Goal: Information Seeking & Learning: Learn about a topic

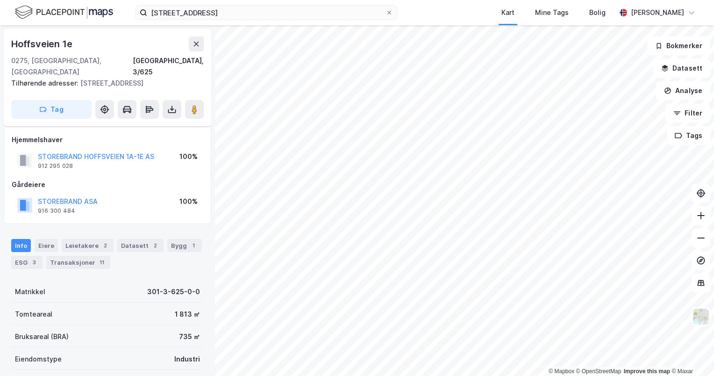
scroll to position [50, 0]
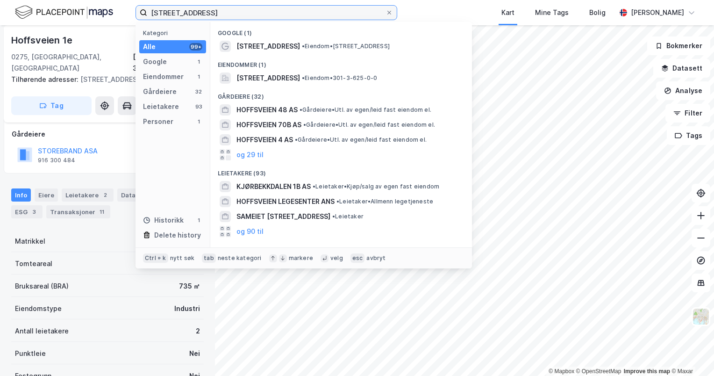
click at [202, 12] on input "[STREET_ADDRESS]" at bounding box center [266, 13] width 238 height 14
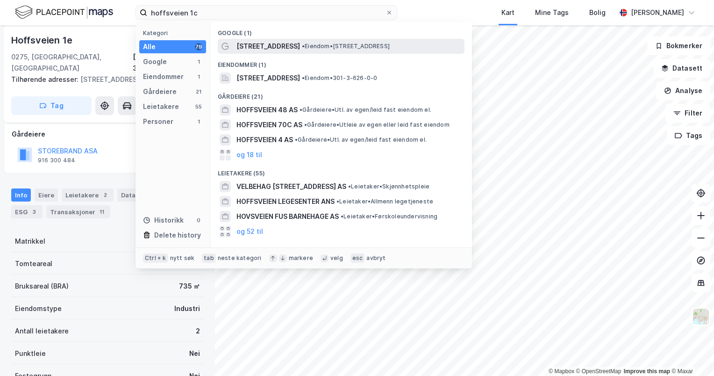
click at [260, 41] on span "[STREET_ADDRESS]" at bounding box center [269, 46] width 64 height 11
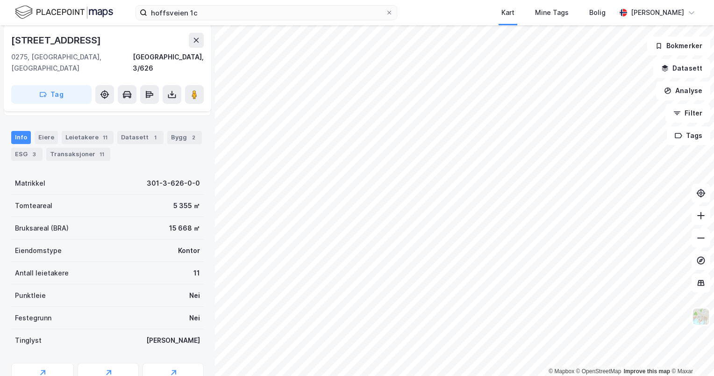
scroll to position [50, 0]
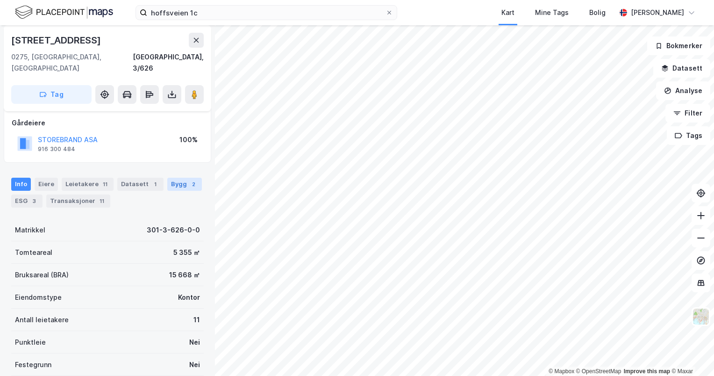
click at [167, 178] on div "Bygg 2" at bounding box center [184, 184] width 35 height 13
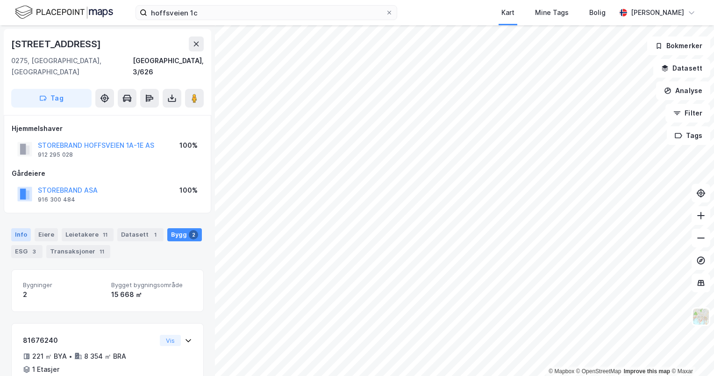
click at [19, 228] on div "Info" at bounding box center [21, 234] width 20 height 13
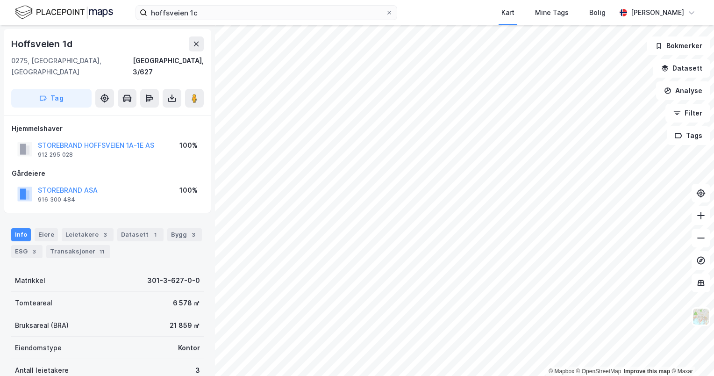
scroll to position [2, 0]
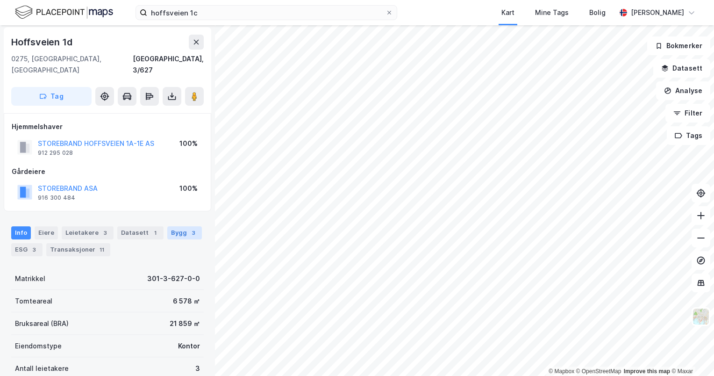
click at [174, 226] on div "Bygg 3" at bounding box center [184, 232] width 35 height 13
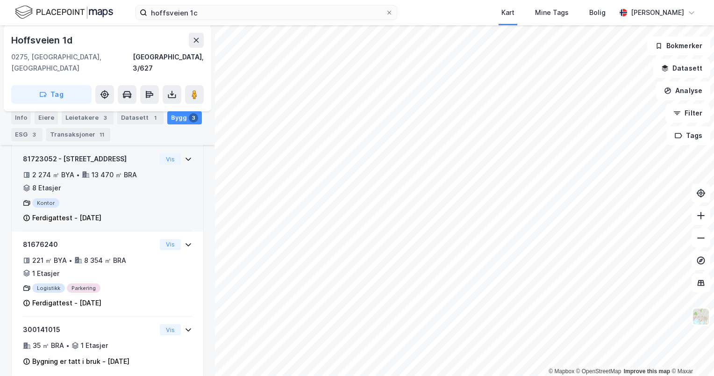
scroll to position [183, 0]
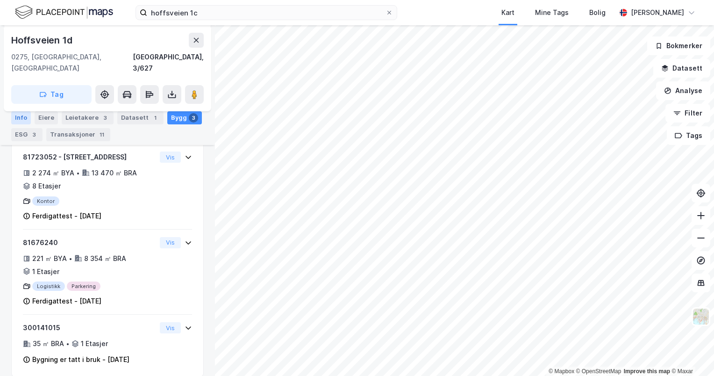
click at [21, 115] on div "Info" at bounding box center [21, 117] width 20 height 13
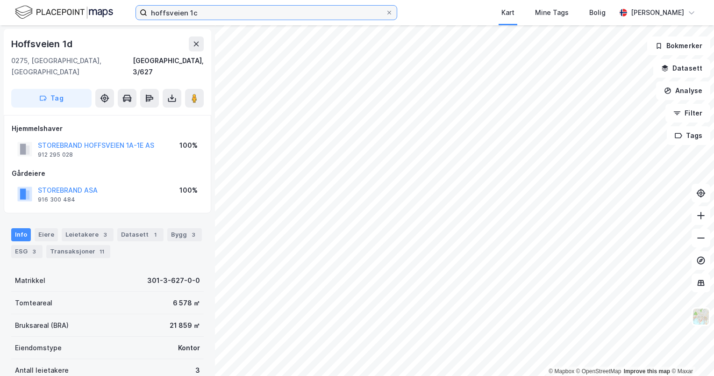
click at [180, 13] on input "hoffsveien 1c" at bounding box center [266, 13] width 238 height 14
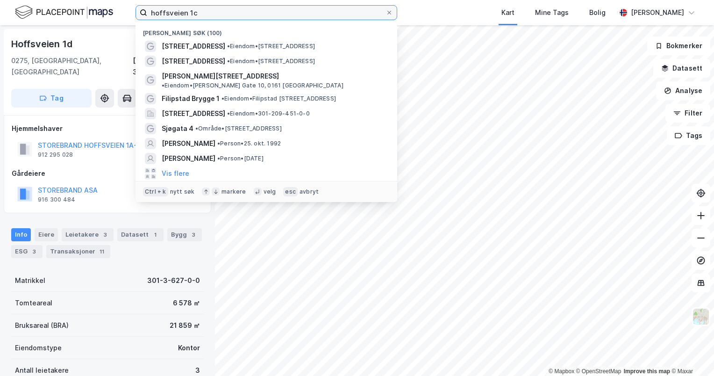
click at [180, 13] on input "hoffsveien 1c" at bounding box center [266, 13] width 238 height 14
type input "n"
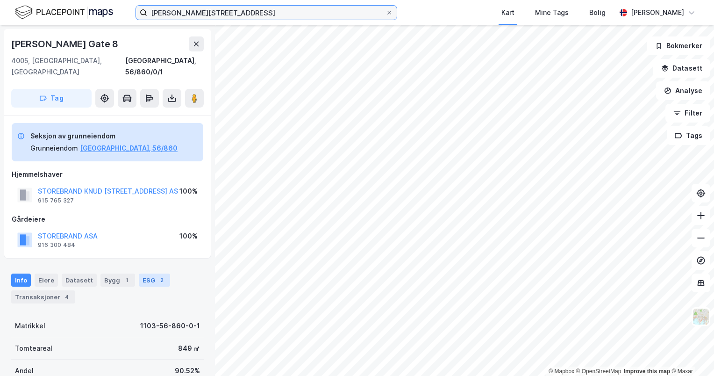
scroll to position [93, 0]
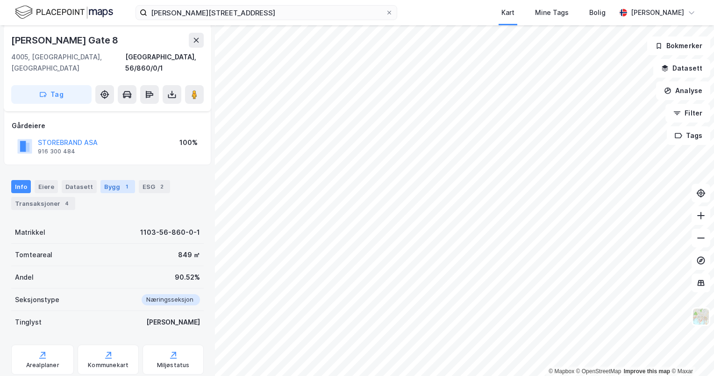
click at [108, 180] on div "Bygg 1" at bounding box center [118, 186] width 35 height 13
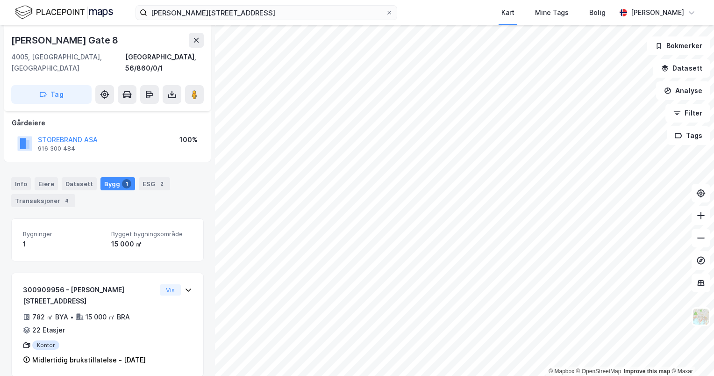
scroll to position [97, 0]
click at [202, 20] on label "[PERSON_NAME][STREET_ADDRESS]" at bounding box center [267, 12] width 262 height 15
click at [202, 20] on input "[PERSON_NAME][STREET_ADDRESS]" at bounding box center [266, 13] width 238 height 14
click at [202, 20] on label "[PERSON_NAME][STREET_ADDRESS]" at bounding box center [267, 12] width 262 height 15
click at [202, 20] on input "[PERSON_NAME][STREET_ADDRESS]" at bounding box center [266, 13] width 238 height 14
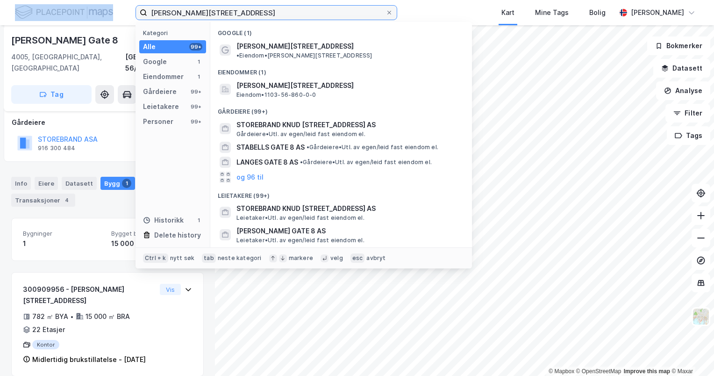
click at [205, 16] on input "[PERSON_NAME][STREET_ADDRESS]" at bounding box center [266, 13] width 238 height 14
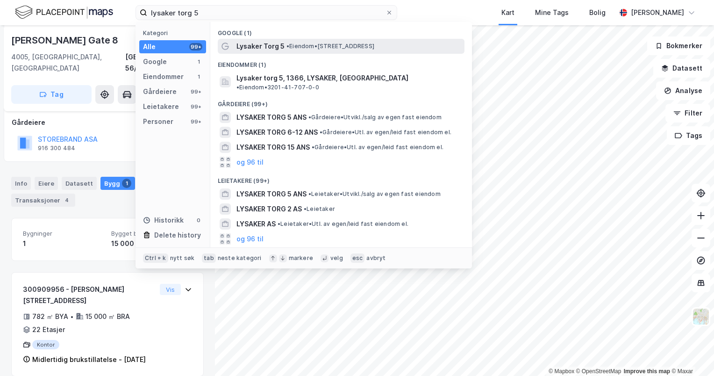
click at [273, 52] on div "Lysaker Torg 5 • Eiendom • [STREET_ADDRESS]" at bounding box center [341, 46] width 247 height 15
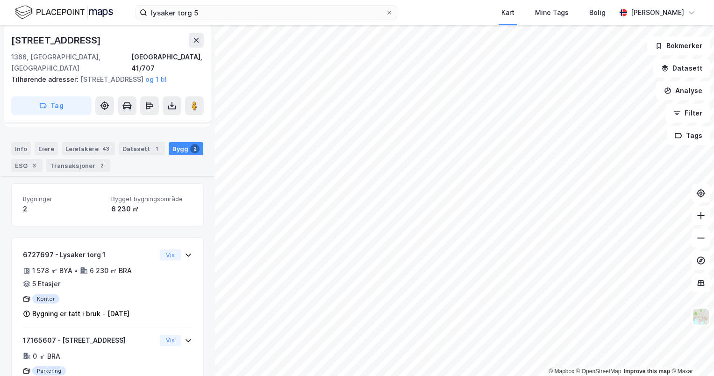
scroll to position [135, 0]
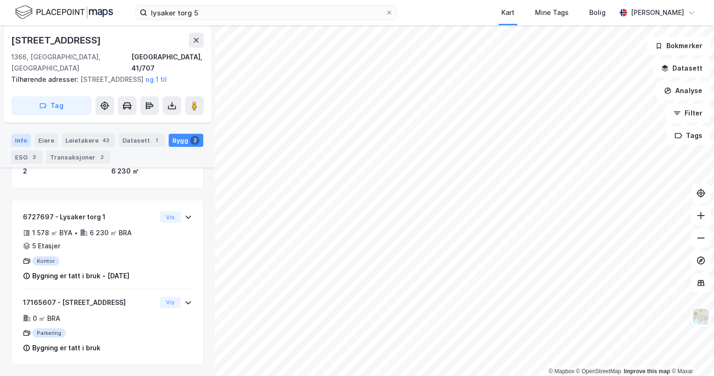
click at [22, 142] on div "Info" at bounding box center [21, 140] width 20 height 13
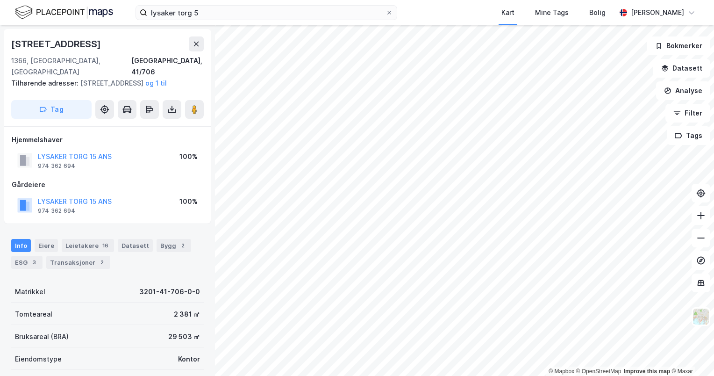
scroll to position [2, 0]
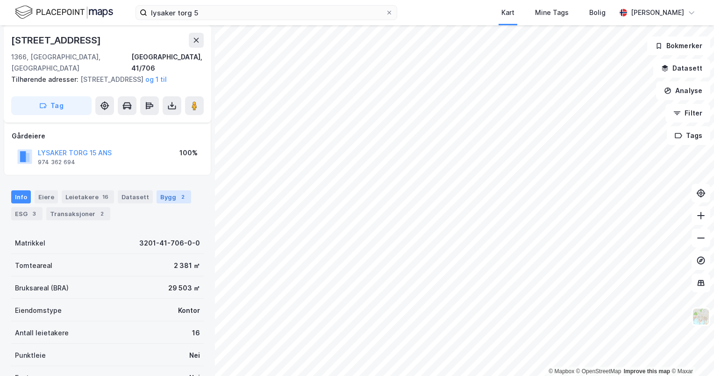
click at [178, 200] on div "2" at bounding box center [182, 196] width 9 height 9
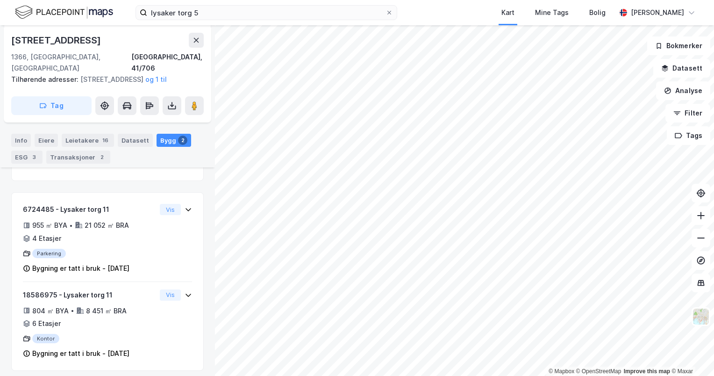
scroll to position [147, 0]
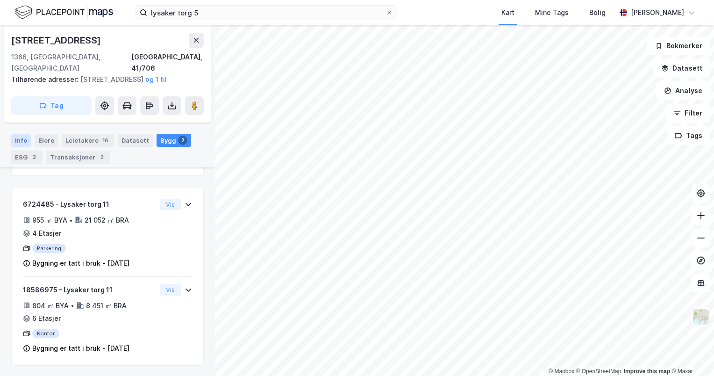
click at [17, 137] on div "Info" at bounding box center [21, 140] width 20 height 13
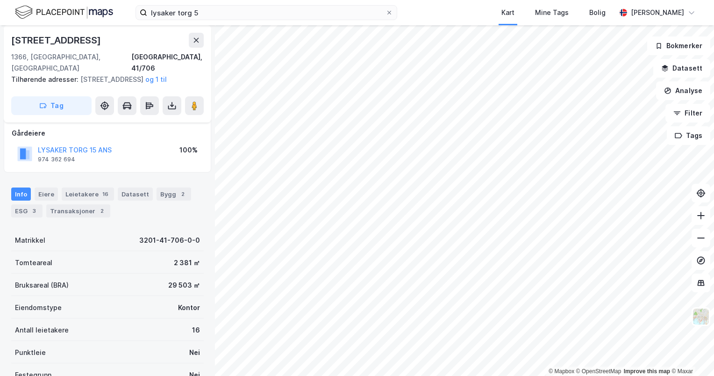
scroll to position [7, 0]
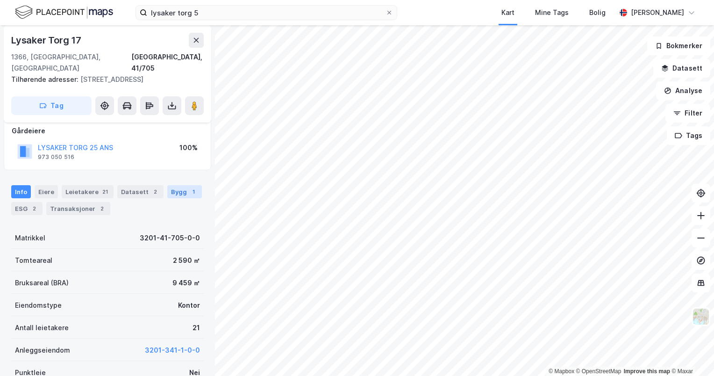
scroll to position [7, 0]
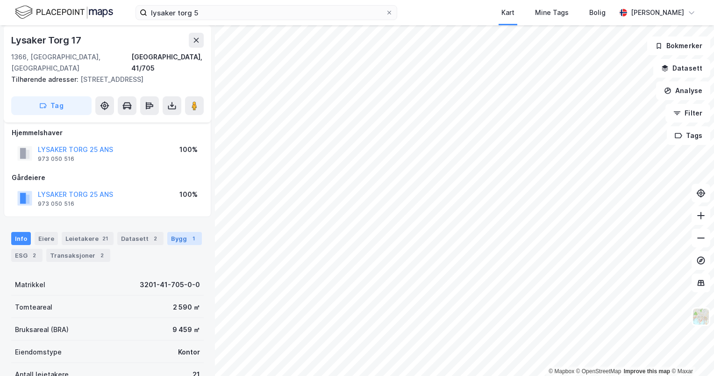
click at [173, 239] on div "Bygg 1" at bounding box center [184, 238] width 35 height 13
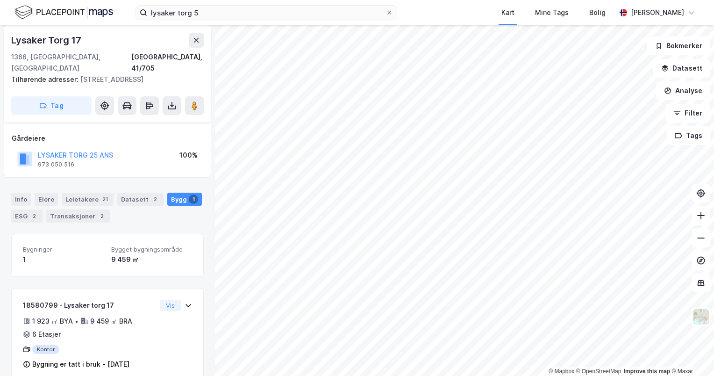
scroll to position [62, 0]
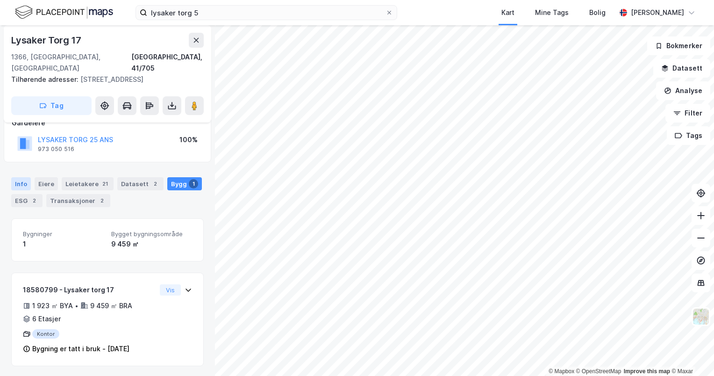
click at [20, 183] on div "Info" at bounding box center [21, 183] width 20 height 13
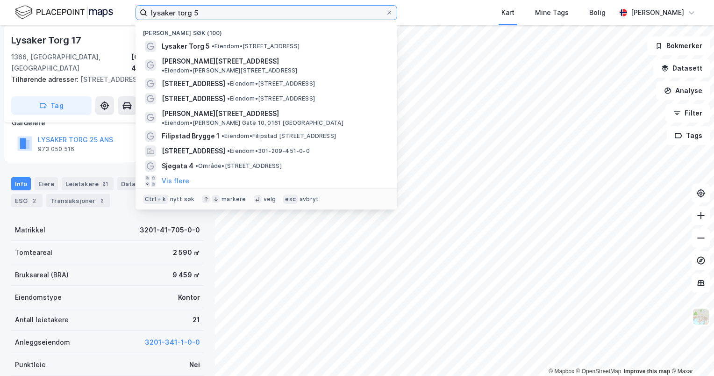
drag, startPoint x: 244, startPoint y: 13, endPoint x: 115, endPoint y: -3, distance: 129.1
click at [115, 0] on html "lysaker torg 5 Nylige søk (100) Lysaker Torg 5 • Eiendom • [STREET_ADDRESS][PER…" at bounding box center [357, 188] width 714 height 376
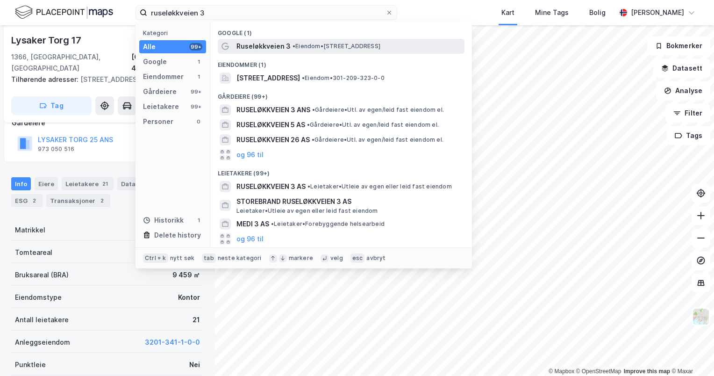
click at [316, 50] on div "Ruseløkkveien 3 • Eiendom • [STREET_ADDRESS]" at bounding box center [350, 46] width 226 height 11
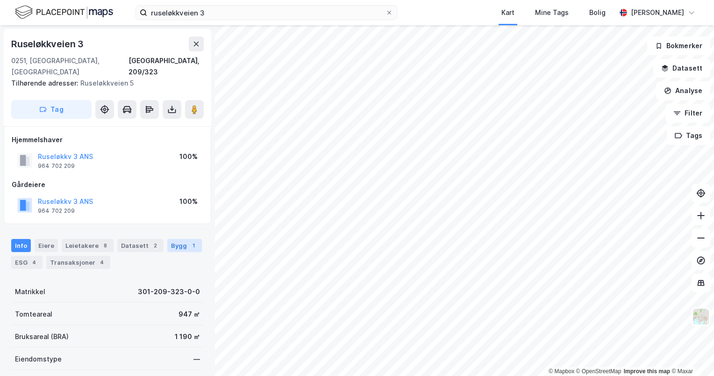
click at [168, 239] on div "Bygg 1" at bounding box center [184, 245] width 35 height 13
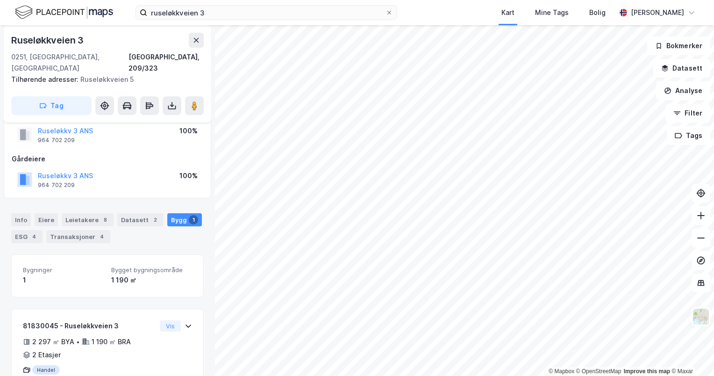
scroll to position [50, 0]
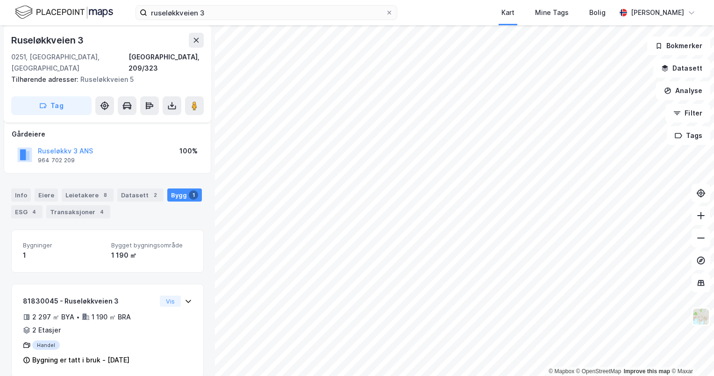
click at [6, 180] on div "Info [PERSON_NAME] 8 Datasett 2 Bygg 1 ESG 4 Transaksjoner 4" at bounding box center [107, 199] width 215 height 45
click at [15, 188] on div "Info" at bounding box center [21, 194] width 20 height 13
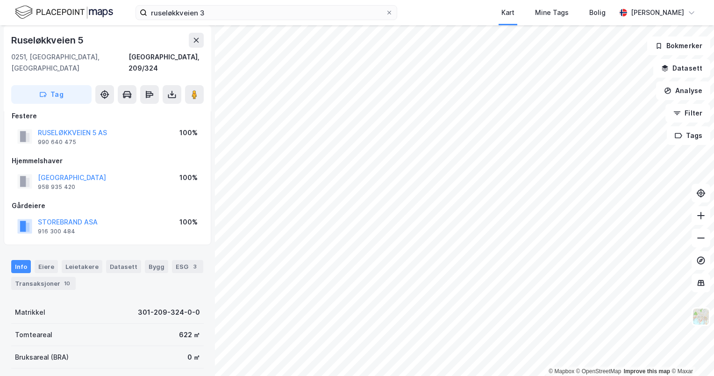
scroll to position [47, 0]
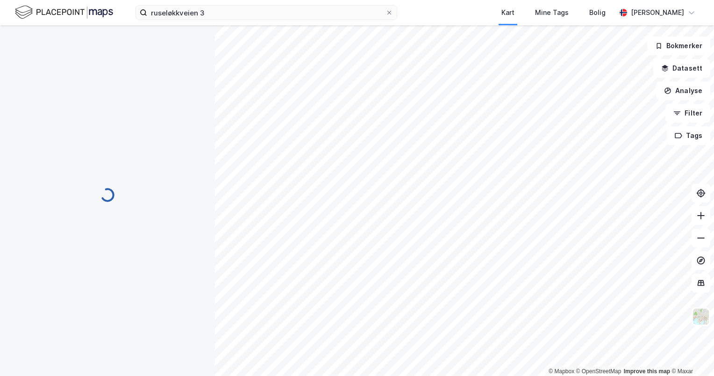
scroll to position [47, 0]
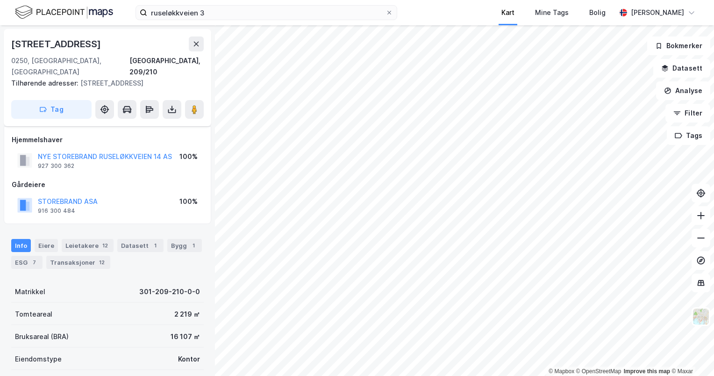
scroll to position [47, 0]
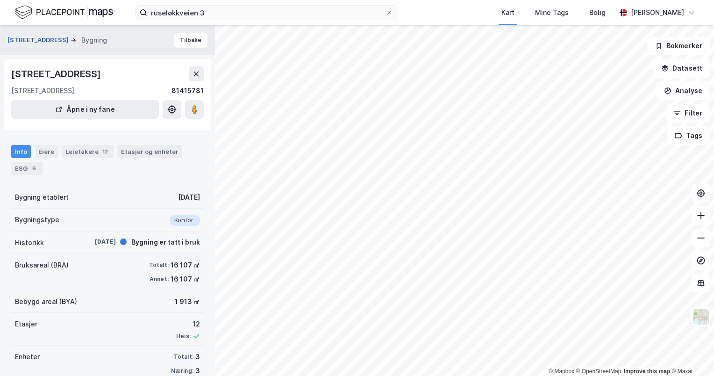
click at [59, 42] on button "[STREET_ADDRESS]" at bounding box center [38, 40] width 63 height 9
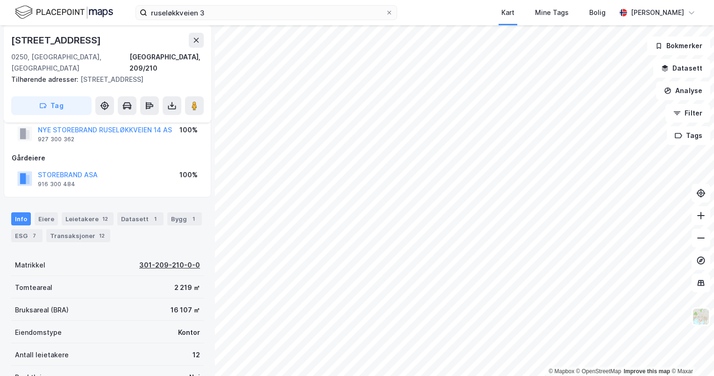
scroll to position [47, 0]
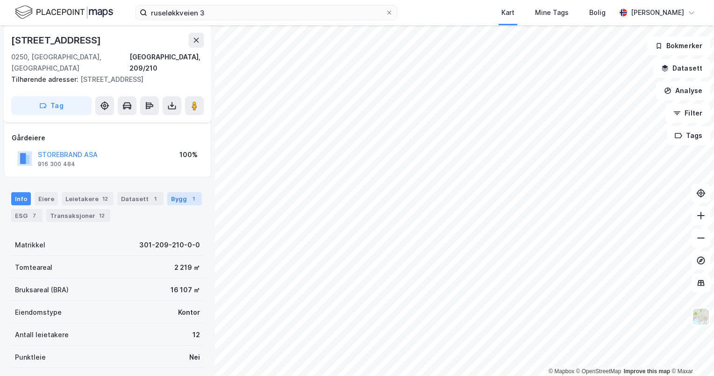
click at [189, 194] on div "1" at bounding box center [193, 198] width 9 height 9
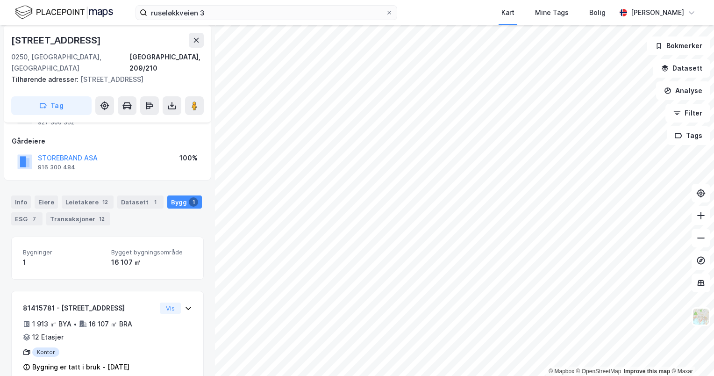
scroll to position [50, 0]
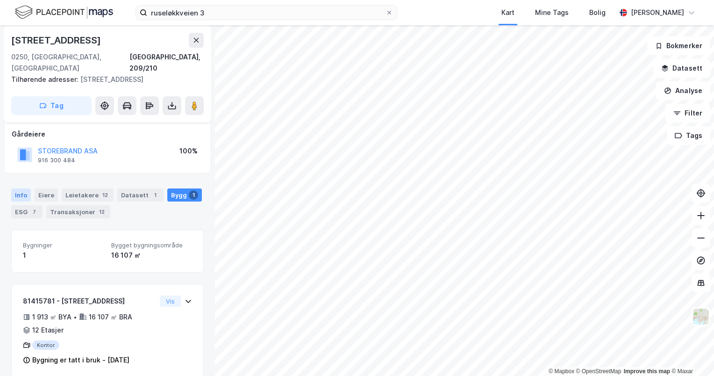
click at [25, 188] on div "Info" at bounding box center [21, 194] width 20 height 13
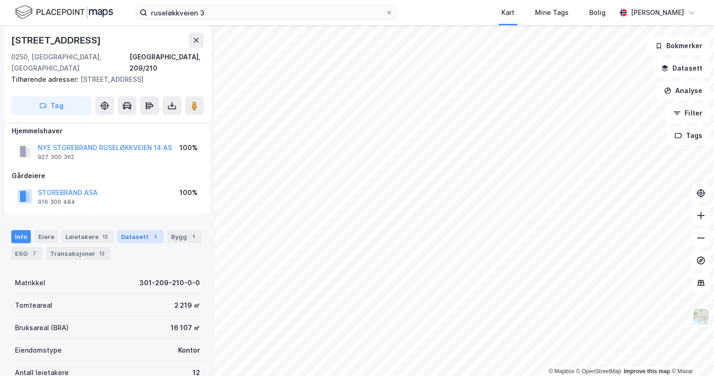
scroll to position [4, 0]
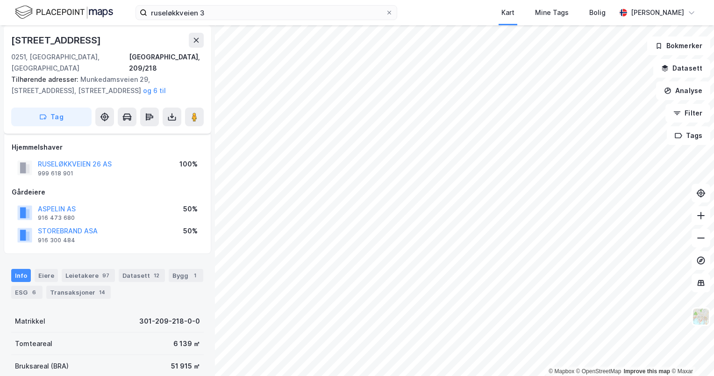
scroll to position [4, 0]
click at [176, 269] on div "Bygg 1" at bounding box center [186, 275] width 35 height 13
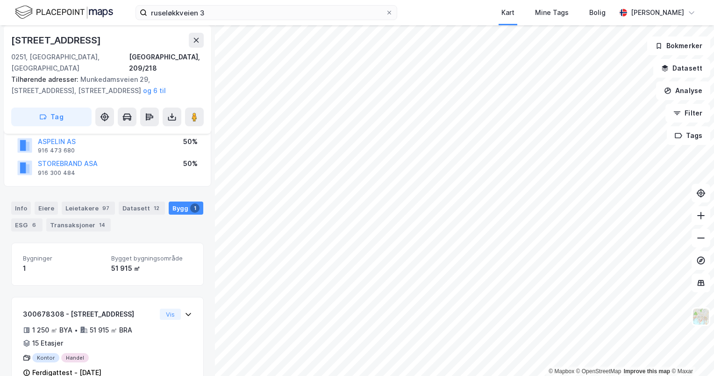
scroll to position [84, 0]
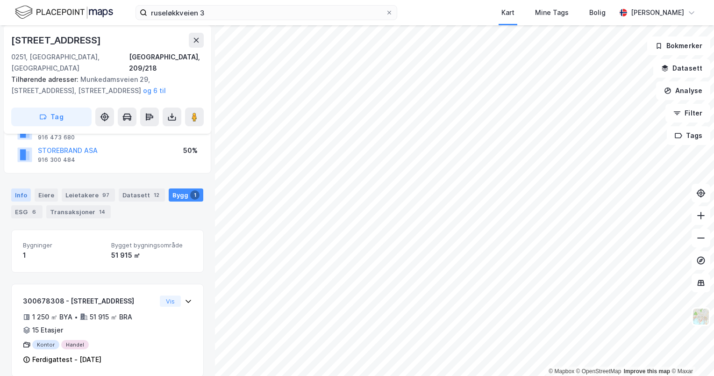
click at [19, 188] on div "Info" at bounding box center [21, 194] width 20 height 13
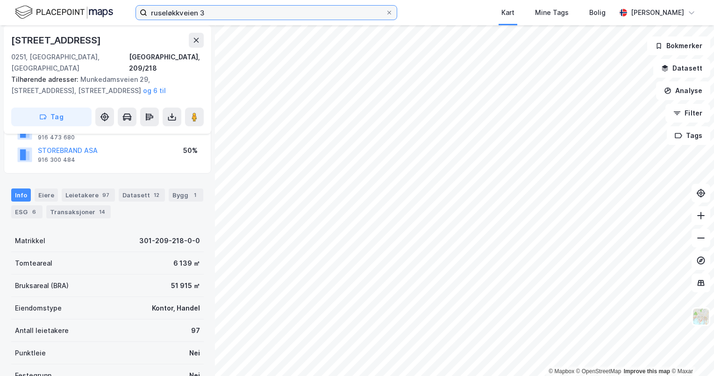
click at [245, 19] on input "ruseløkkveien 3" at bounding box center [266, 13] width 238 height 14
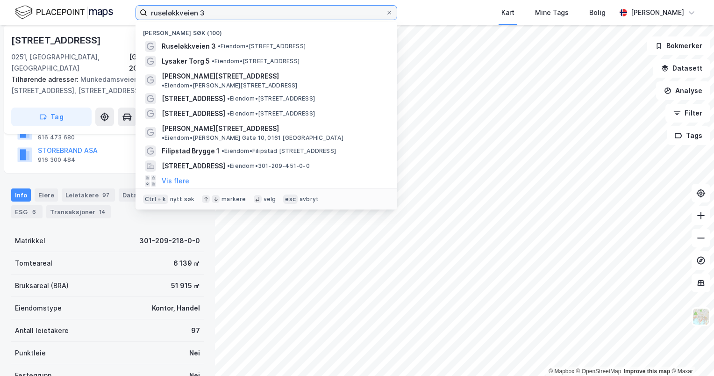
click at [245, 19] on input "ruseløkkveien 3" at bounding box center [266, 13] width 238 height 14
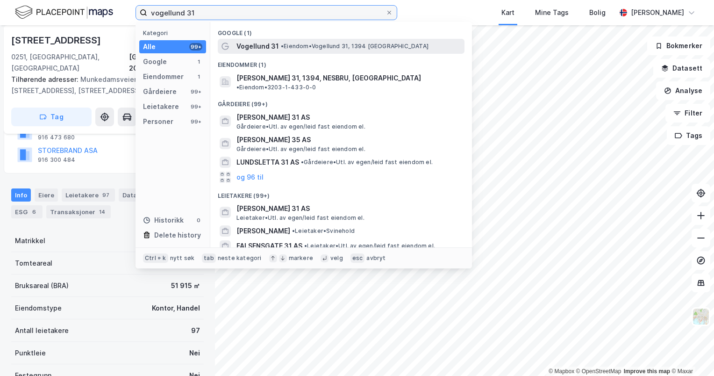
type input "vogellund 31"
click at [267, 49] on span "Vogellund 31" at bounding box center [258, 46] width 43 height 11
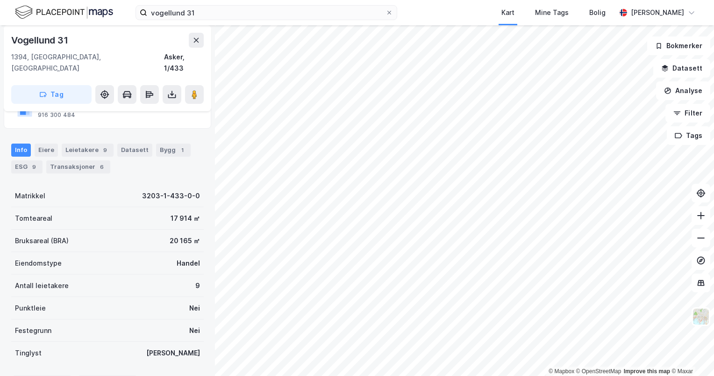
scroll to position [84, 0]
click at [161, 144] on div "Bygg 1" at bounding box center [173, 150] width 35 height 13
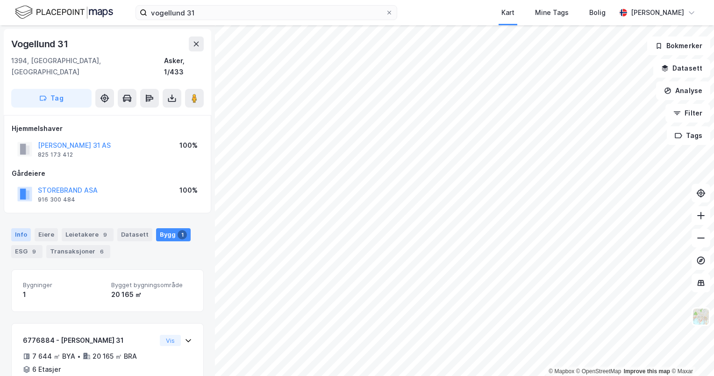
click at [15, 228] on div "Info" at bounding box center [21, 234] width 20 height 13
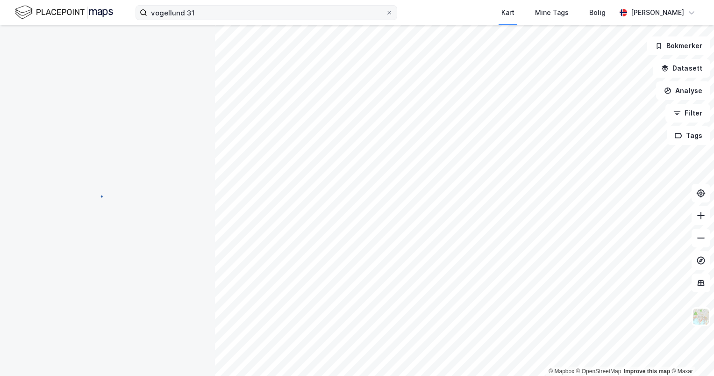
scroll to position [0, 0]
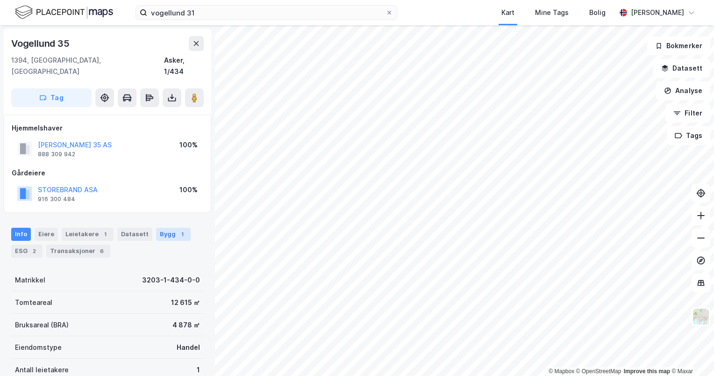
click at [160, 228] on div "Bygg 1" at bounding box center [173, 234] width 35 height 13
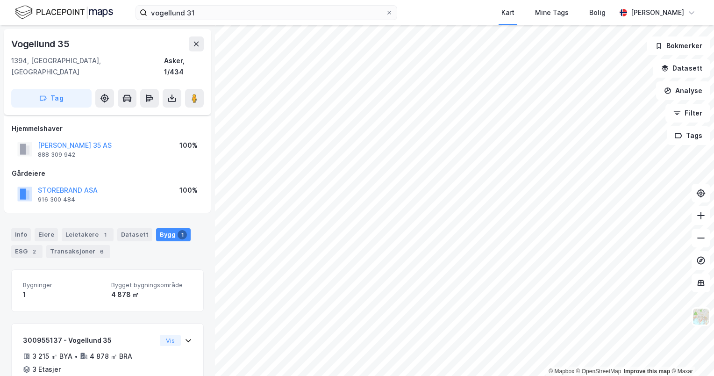
scroll to position [50, 0]
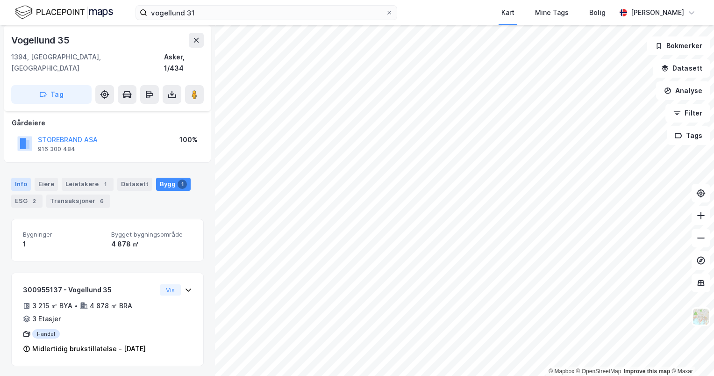
click at [24, 178] on div "Info" at bounding box center [21, 184] width 20 height 13
